Goal: Task Accomplishment & Management: Use online tool/utility

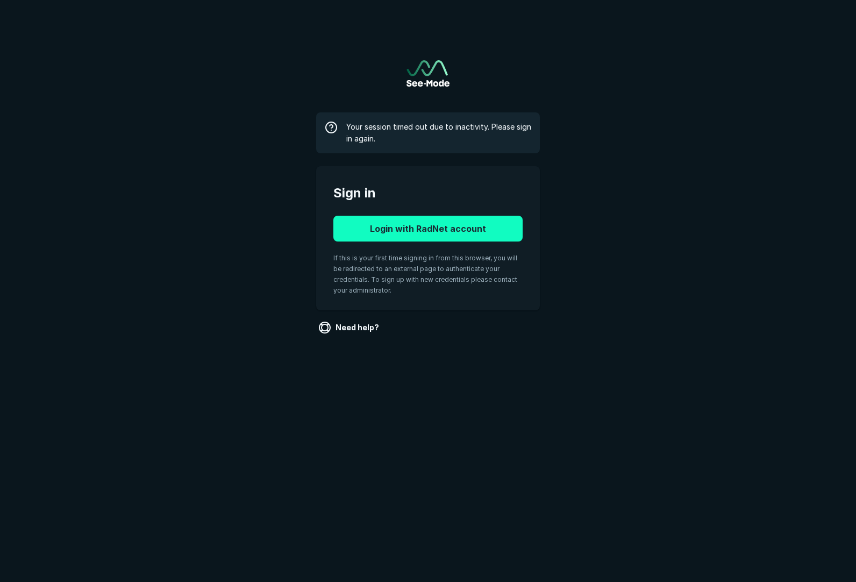
click at [372, 226] on button "Login with RadNet account" at bounding box center [427, 229] width 189 height 26
click at [372, 254] on span "If this is your first time signing in from this browser, you will be redirected…" at bounding box center [425, 274] width 184 height 40
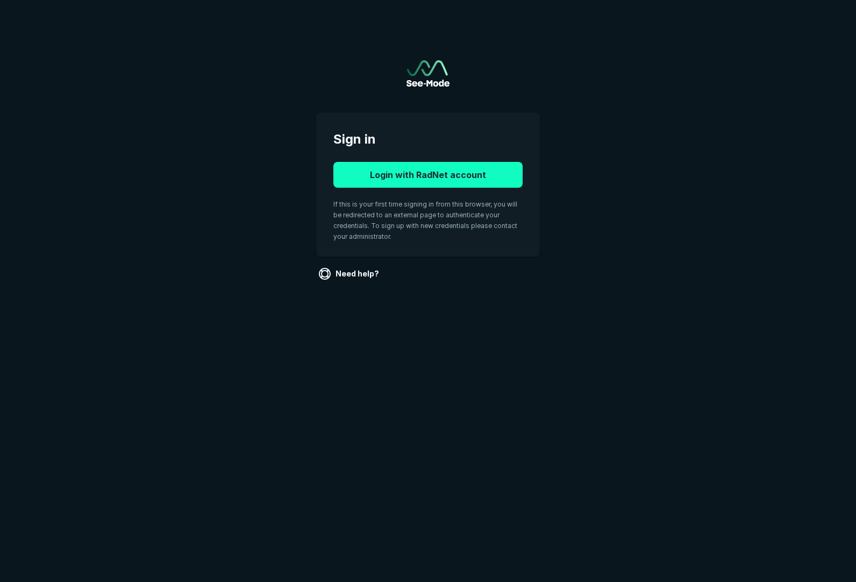
click at [387, 173] on button "Login with RadNet account" at bounding box center [427, 175] width 189 height 26
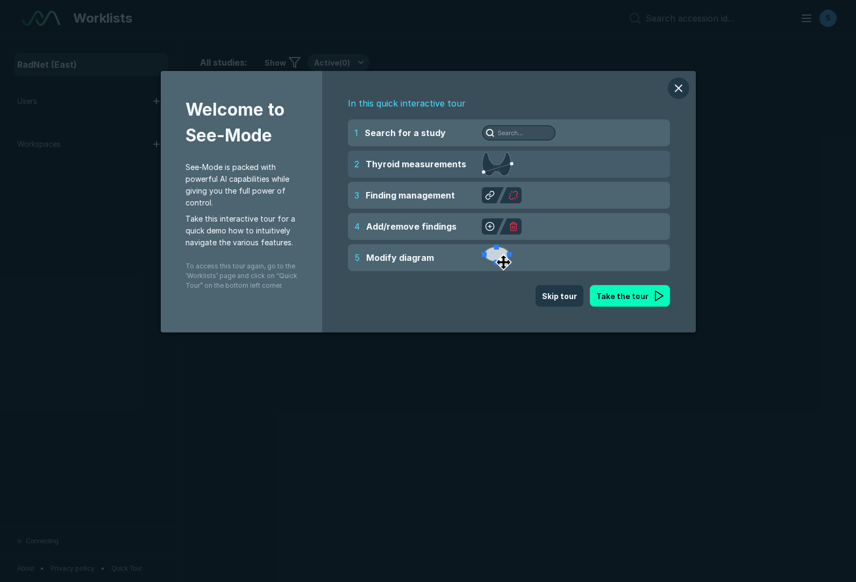
scroll to position [3811, 5232]
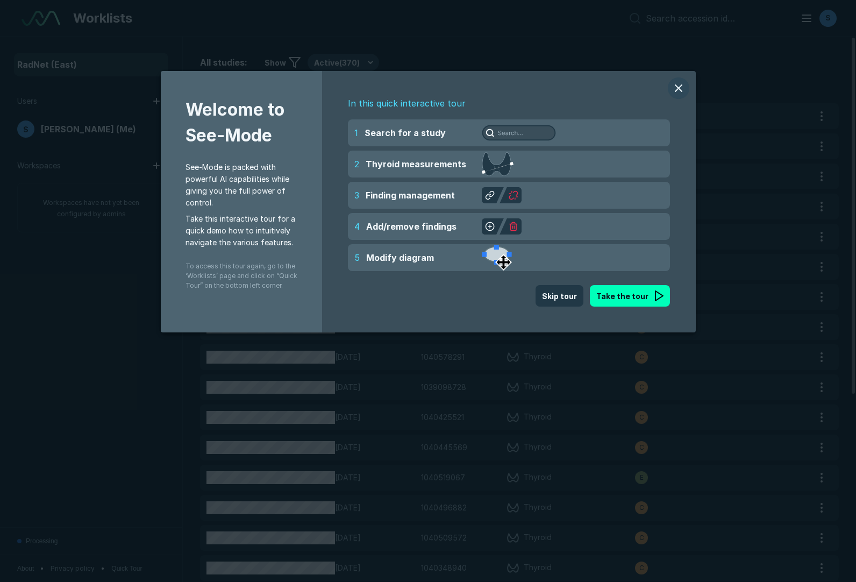
click at [679, 86] on button "modal" at bounding box center [679, 88] width 22 height 22
